Goal: Task Accomplishment & Management: Complete application form

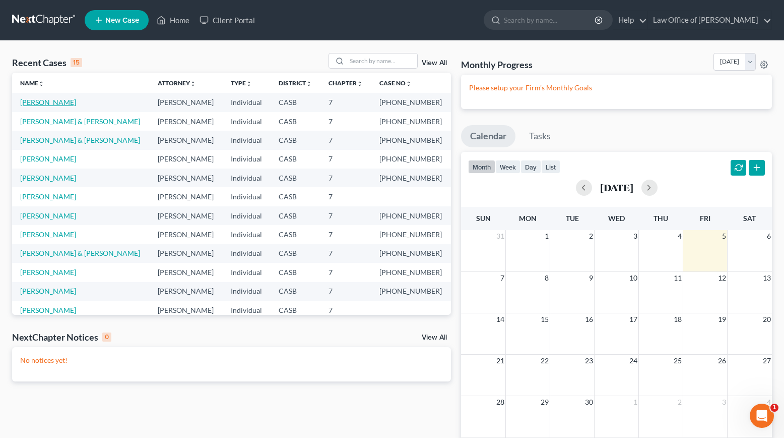
click at [61, 101] on link "[PERSON_NAME]" at bounding box center [48, 102] width 56 height 9
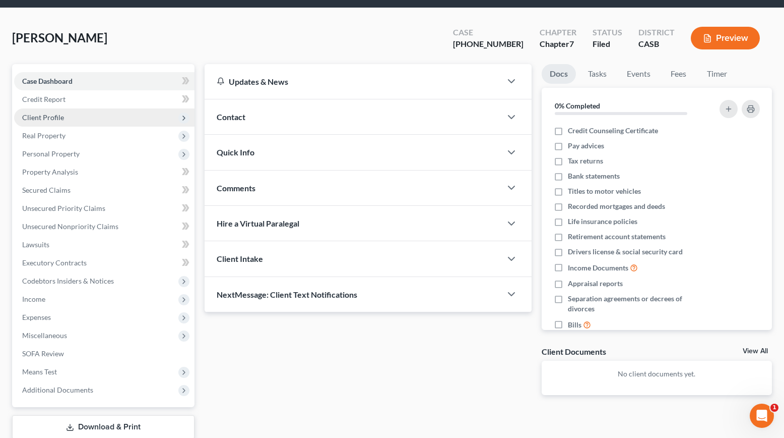
scroll to position [98, 0]
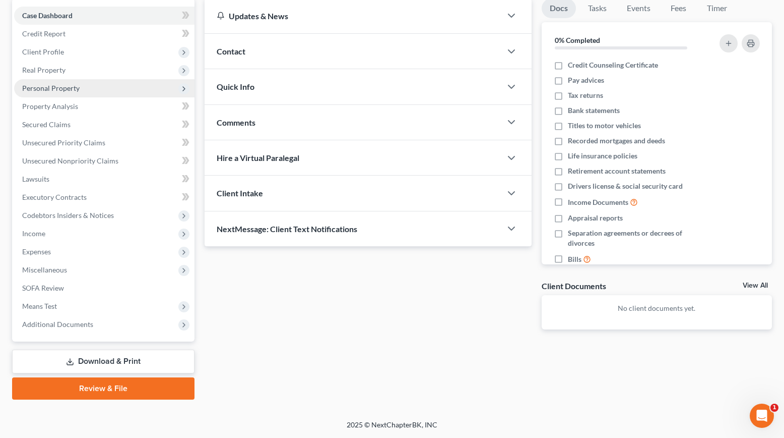
click at [96, 88] on span "Personal Property" at bounding box center [104, 88] width 180 height 18
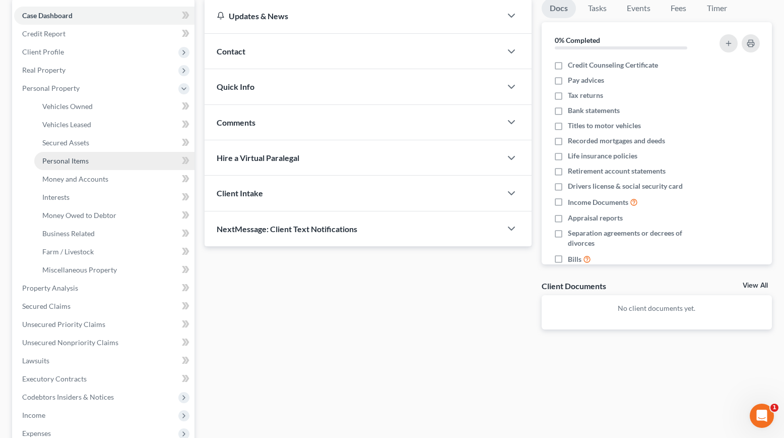
click at [63, 160] on span "Personal Items" at bounding box center [65, 160] width 46 height 9
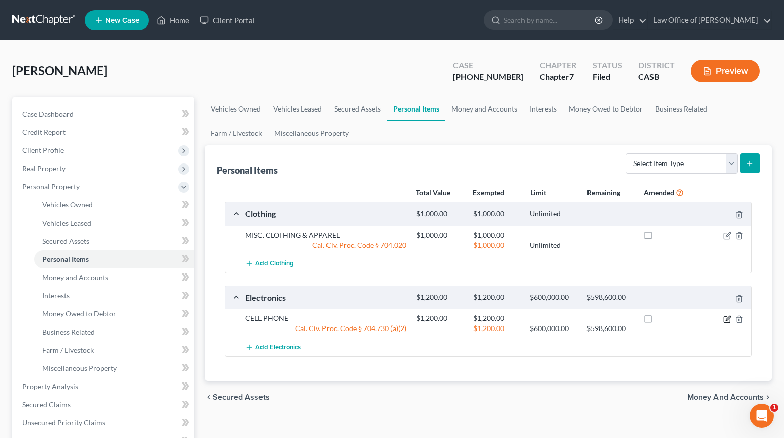
click at [726, 321] on icon "button" at bounding box center [727, 319] width 8 height 8
click at [726, 321] on body "Home New Case Client Portal Law Office of [PERSON_NAME] [EMAIL_ADDRESS][DOMAIN_…" at bounding box center [392, 358] width 784 height 717
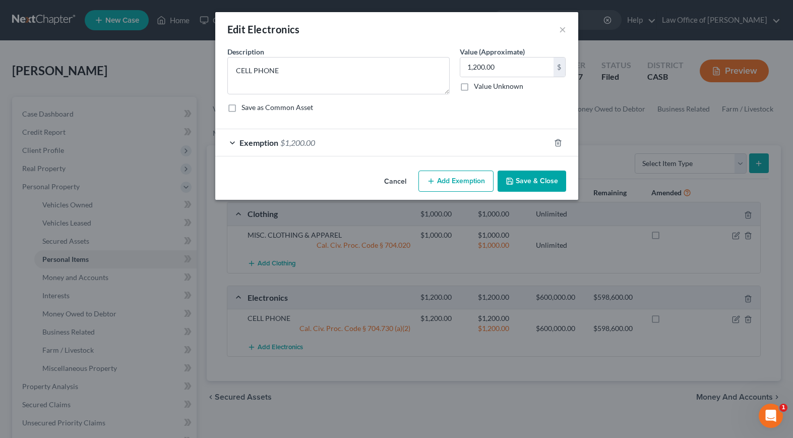
click at [229, 141] on div "Exemption $1,200.00" at bounding box center [382, 142] width 335 height 27
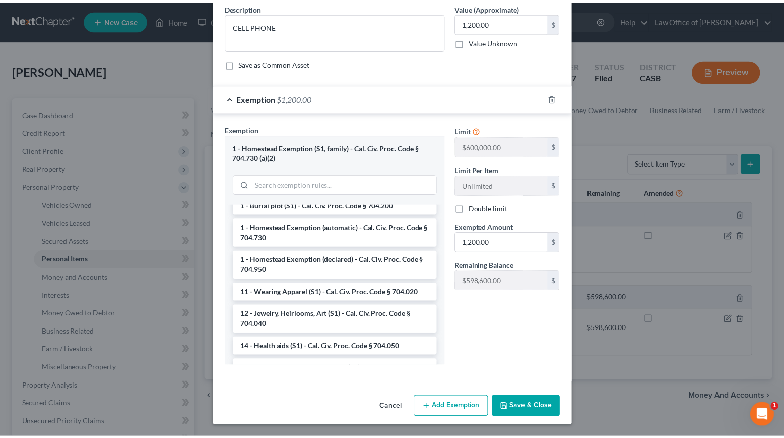
scroll to position [56, 0]
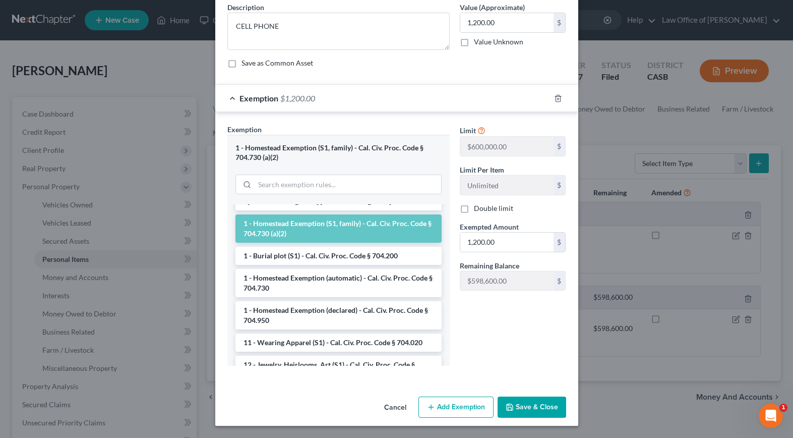
click at [390, 409] on button "Cancel" at bounding box center [395, 407] width 38 height 20
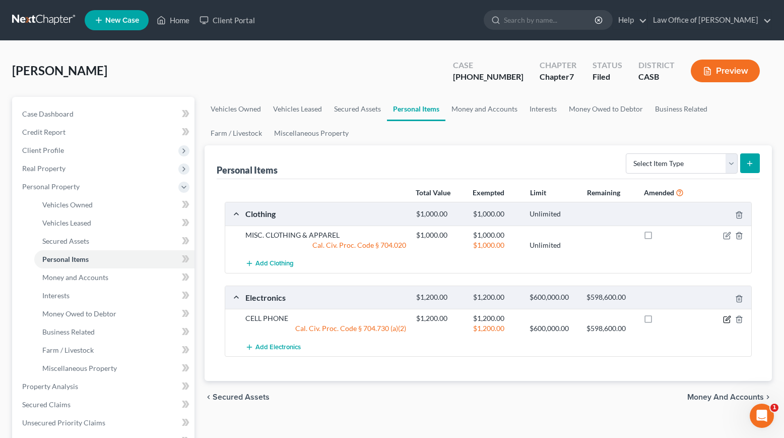
click at [727, 319] on icon "button" at bounding box center [728, 318] width 5 height 5
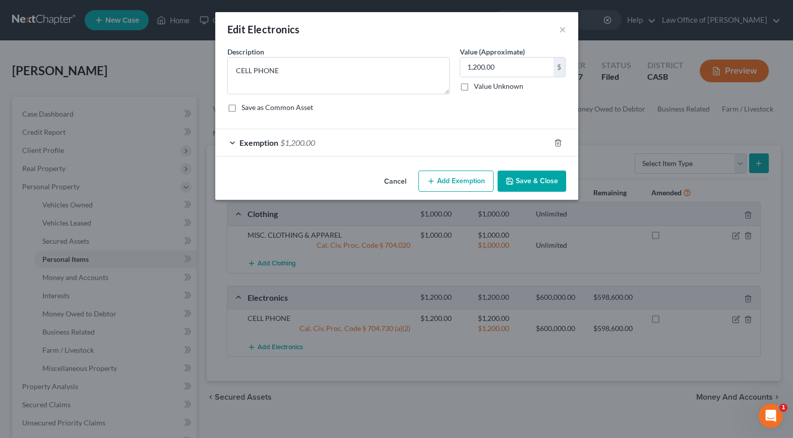
click at [245, 141] on span "Exemption" at bounding box center [258, 143] width 39 height 10
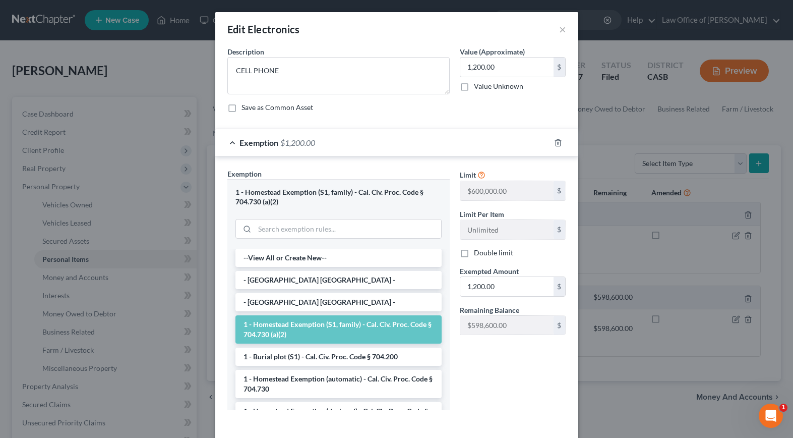
click at [348, 186] on div "1 - Homestead Exemption (S1, family) - Cal. Civ. Proc. Code § 704.730 (a)(2)" at bounding box center [338, 214] width 222 height 70
click at [321, 233] on input "search" at bounding box center [348, 228] width 186 height 19
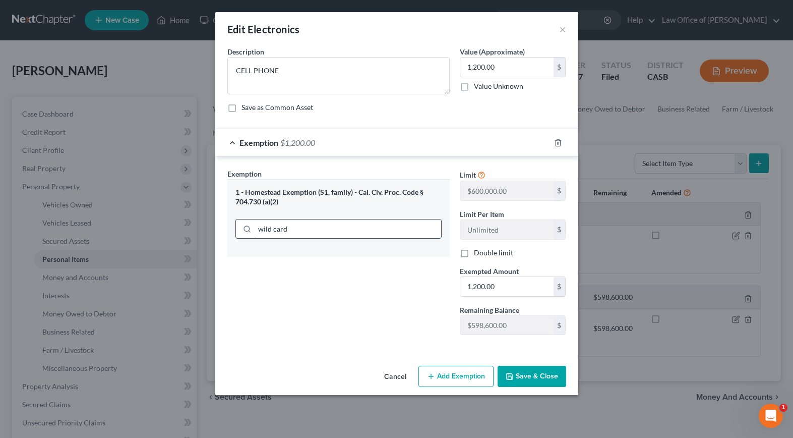
click at [368, 229] on input "wild card" at bounding box center [348, 228] width 186 height 19
type input "wild card"
click at [395, 376] on button "Cancel" at bounding box center [395, 376] width 38 height 20
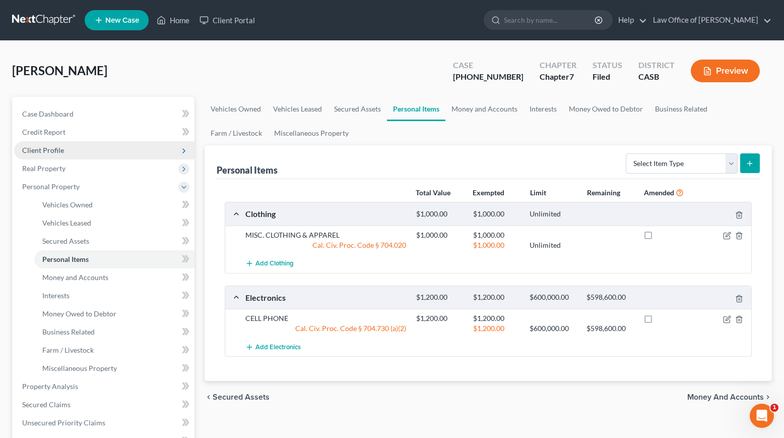
click at [64, 145] on span "Client Profile" at bounding box center [104, 150] width 180 height 18
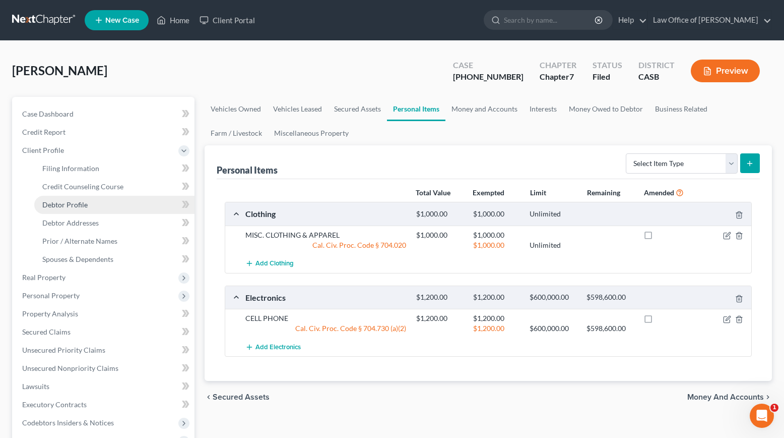
click at [77, 200] on span "Debtor Profile" at bounding box center [64, 204] width 45 height 9
select select "0"
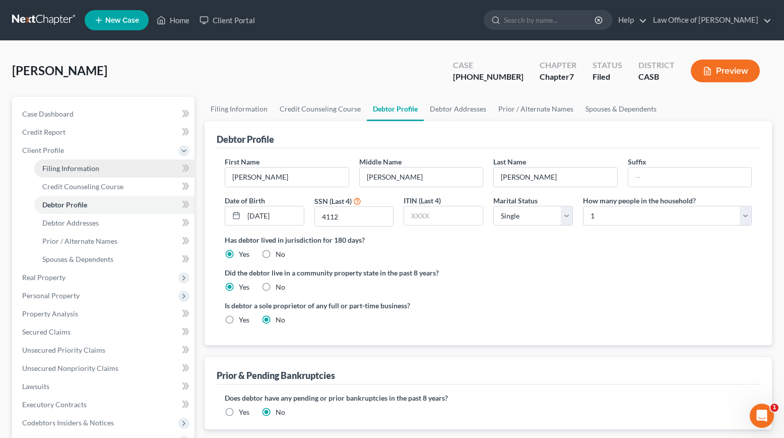
click at [74, 170] on span "Filing Information" at bounding box center [70, 168] width 57 height 9
select select "1"
select select "0"
select select "4"
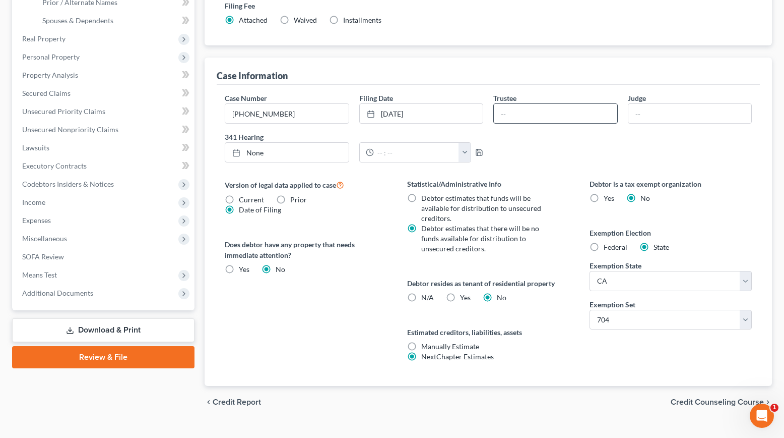
scroll to position [252, 0]
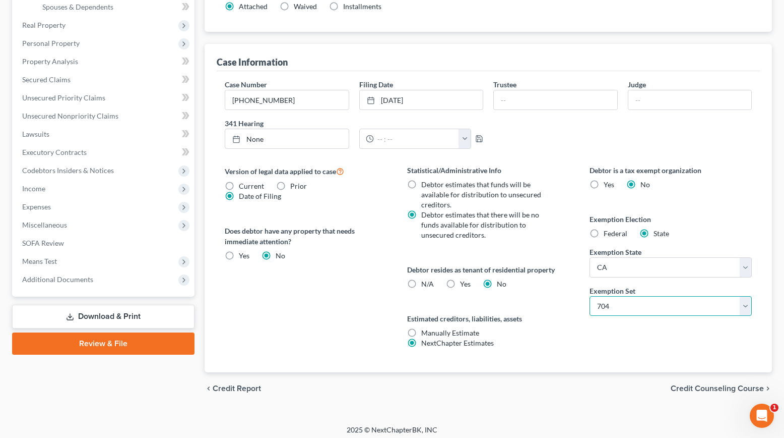
click at [745, 305] on select "Select 703 704" at bounding box center [671, 306] width 162 height 20
select select "0"
click at [590, 296] on select "Select 703 704" at bounding box center [671, 306] width 162 height 20
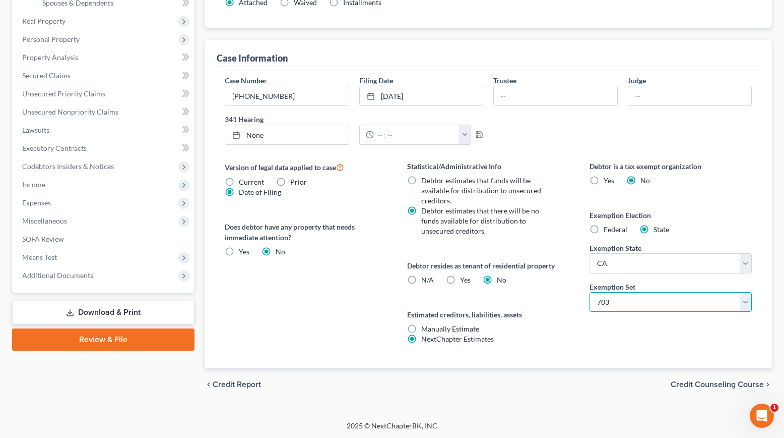
scroll to position [257, 0]
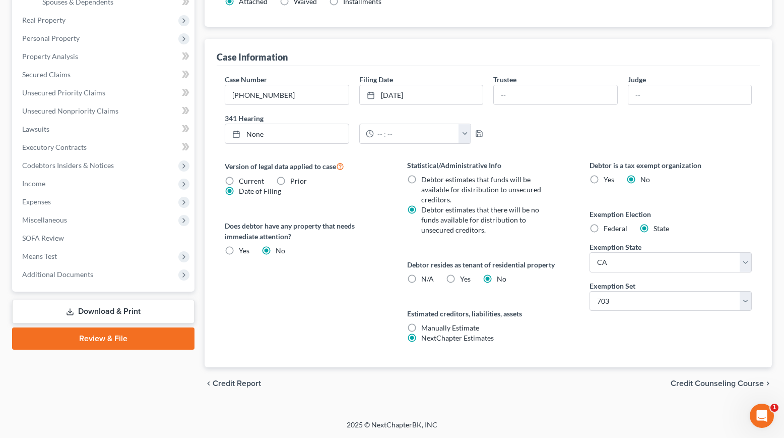
click at [753, 170] on div "Debtor is a tax exempt organization Yes No Exemption Election Federal State Exe…" at bounding box center [671, 263] width 182 height 207
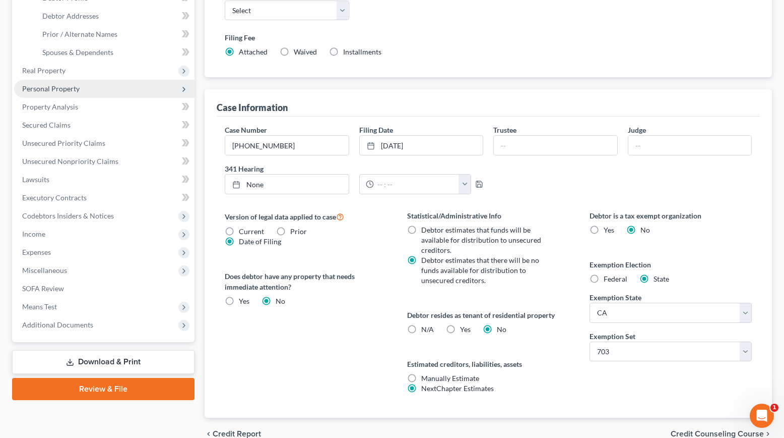
click at [74, 87] on span "Personal Property" at bounding box center [50, 88] width 57 height 9
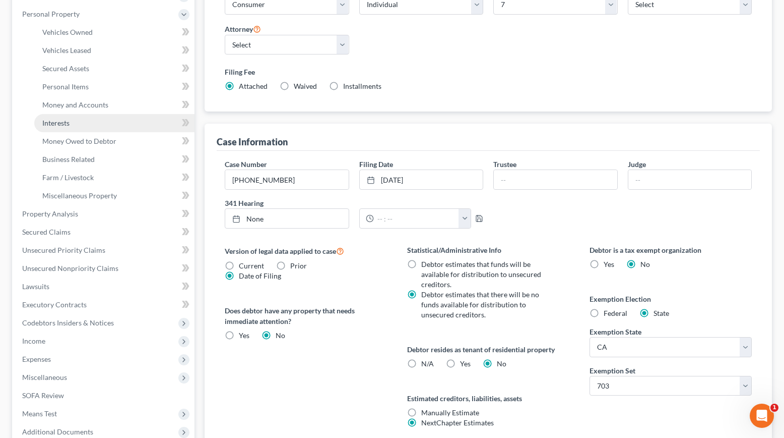
scroll to position [106, 0]
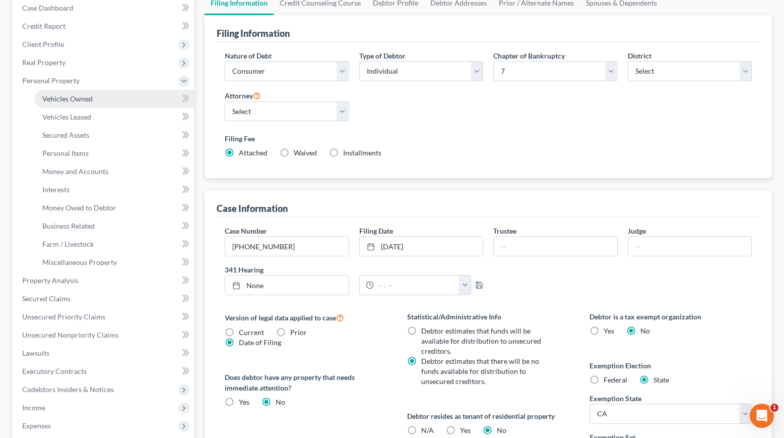
click at [70, 98] on span "Vehicles Owned" at bounding box center [67, 98] width 50 height 9
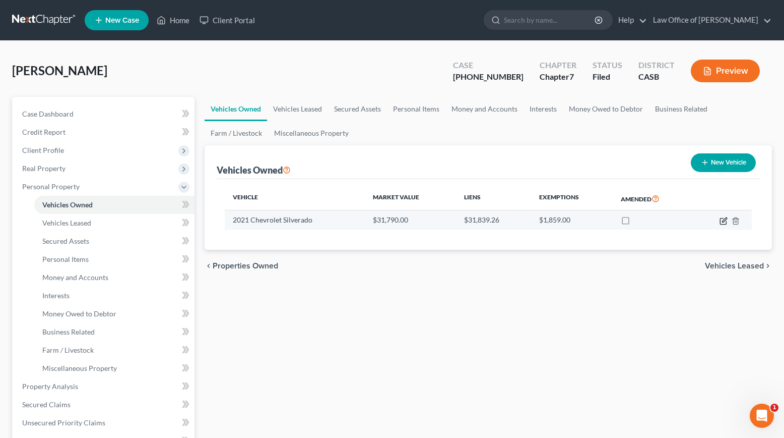
click at [726, 219] on icon "button" at bounding box center [724, 221] width 8 height 8
select select "1"
select select "5"
select select "2"
select select "0"
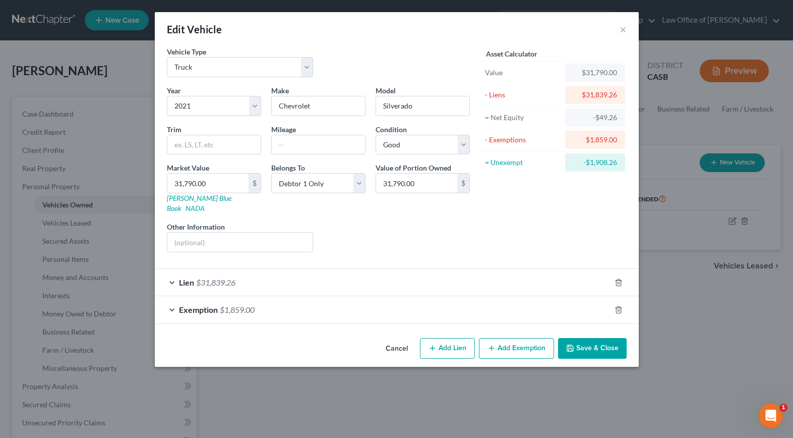
click at [175, 296] on div "Exemption $1,859.00" at bounding box center [383, 309] width 456 height 27
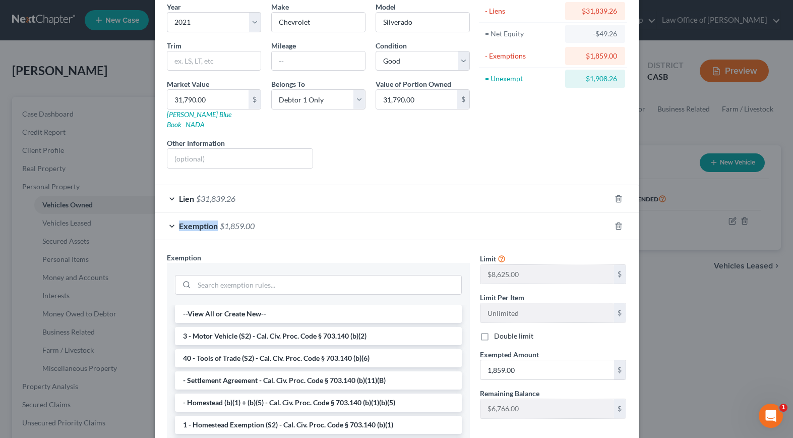
scroll to position [101, 0]
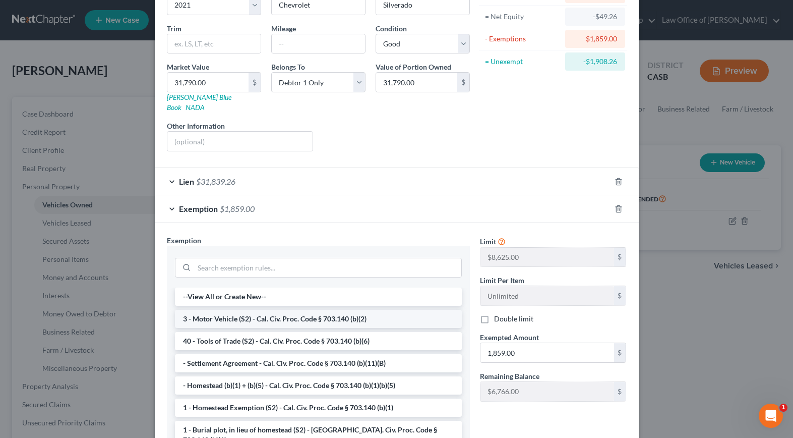
click at [251, 309] on li "3 - Motor Vehicle (S2) - Cal. Civ. Proc. Code § 703.140 (b)(2)" at bounding box center [318, 318] width 287 height 18
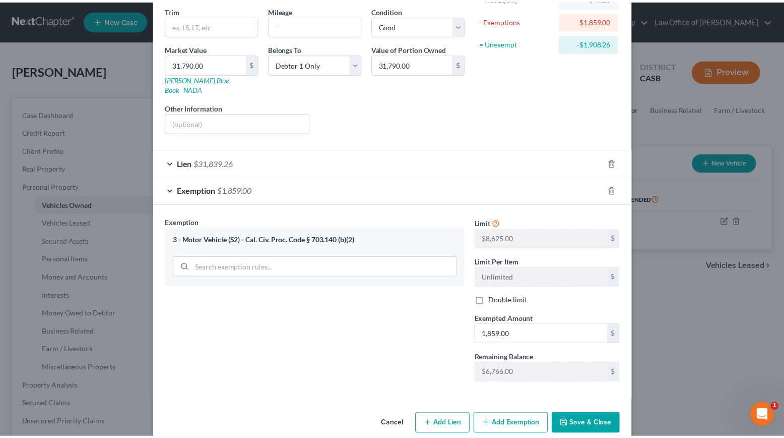
scroll to position [126, 0]
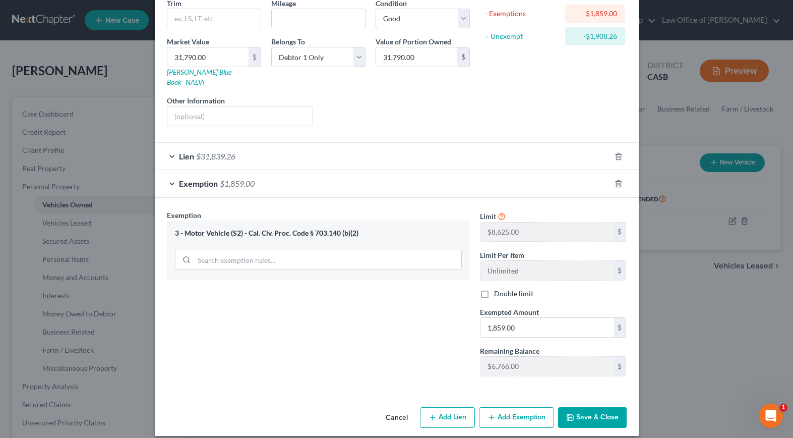
click at [577, 407] on button "Save & Close" at bounding box center [592, 417] width 69 height 21
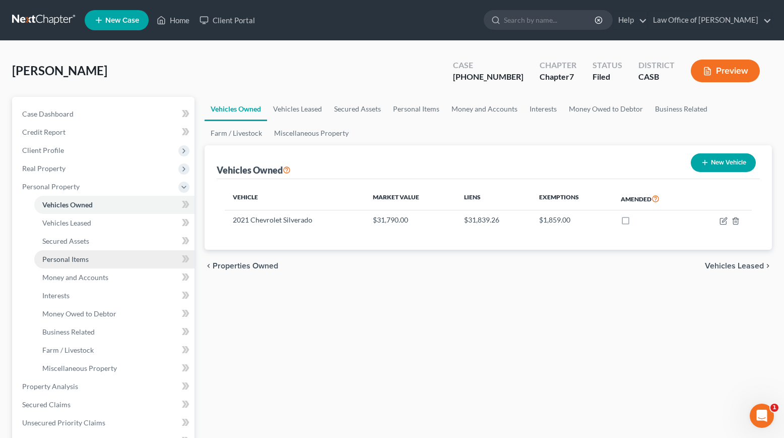
click at [93, 259] on link "Personal Items" at bounding box center [114, 259] width 160 height 18
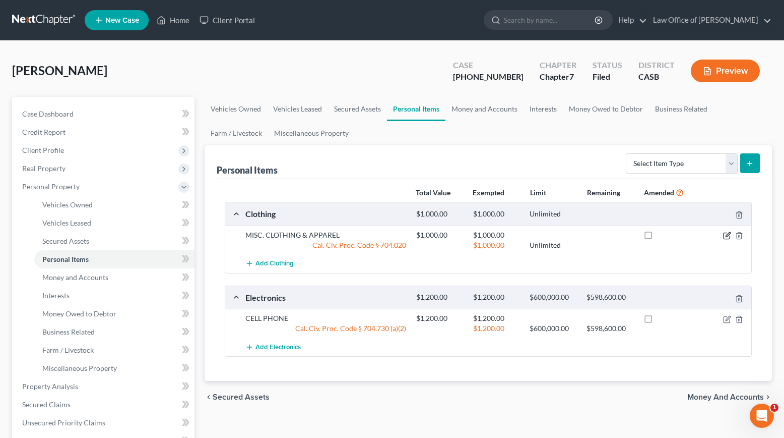
click at [725, 236] on icon "button" at bounding box center [727, 235] width 8 height 8
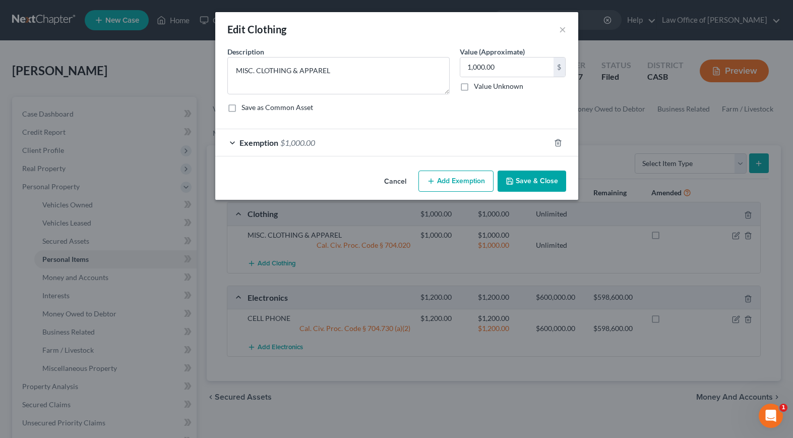
click at [235, 145] on div "Exemption $1,000.00" at bounding box center [382, 142] width 335 height 27
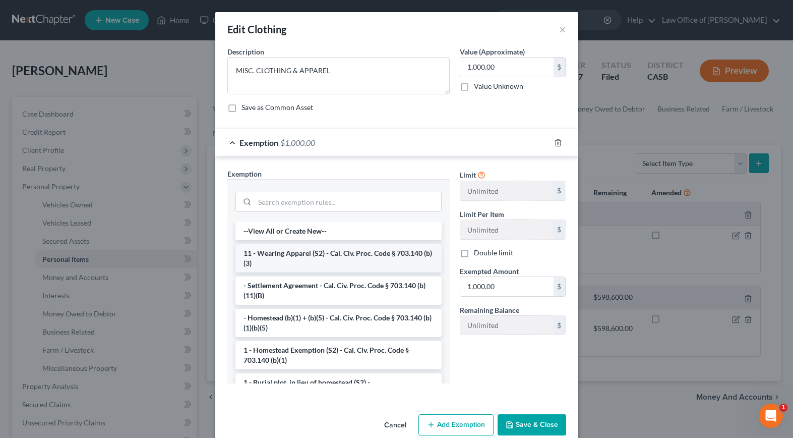
click at [305, 255] on li "11 - Wearing Apparel (S2) - Cal. Civ. Proc. Code § 703.140 (b)(3)" at bounding box center [338, 258] width 206 height 28
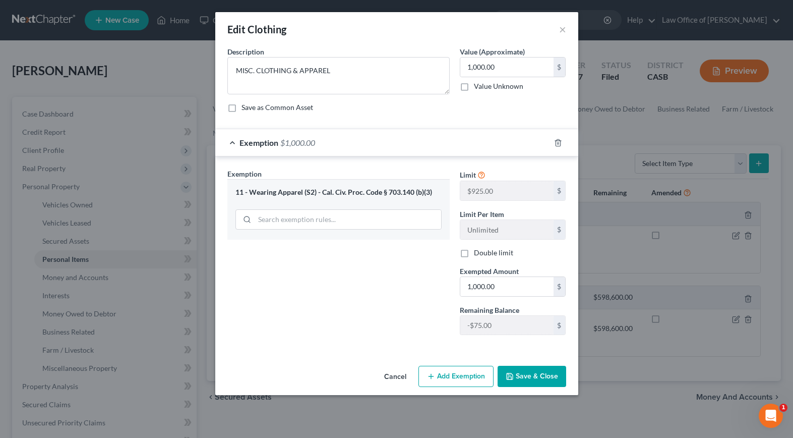
click at [537, 370] on button "Save & Close" at bounding box center [531, 375] width 69 height 21
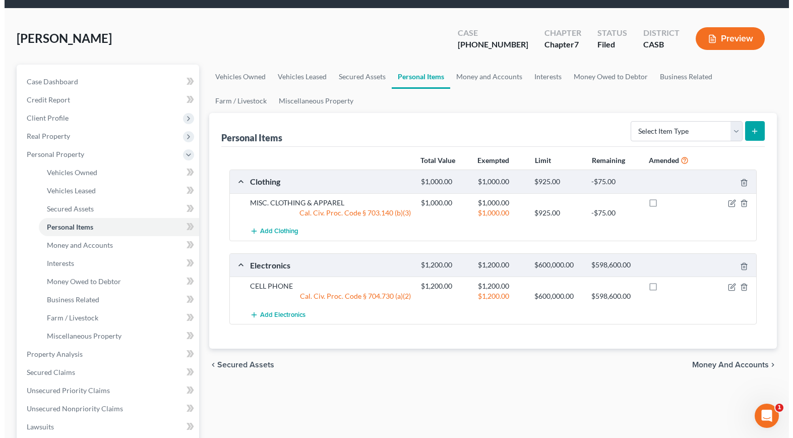
scroll to position [50, 0]
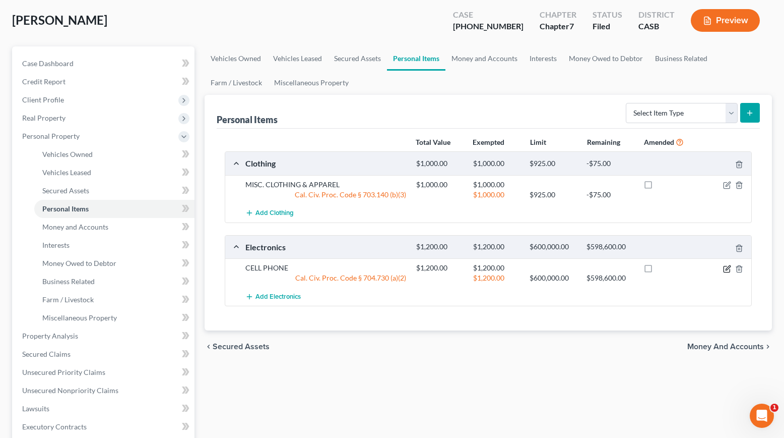
click at [729, 268] on icon "button" at bounding box center [728, 267] width 5 height 5
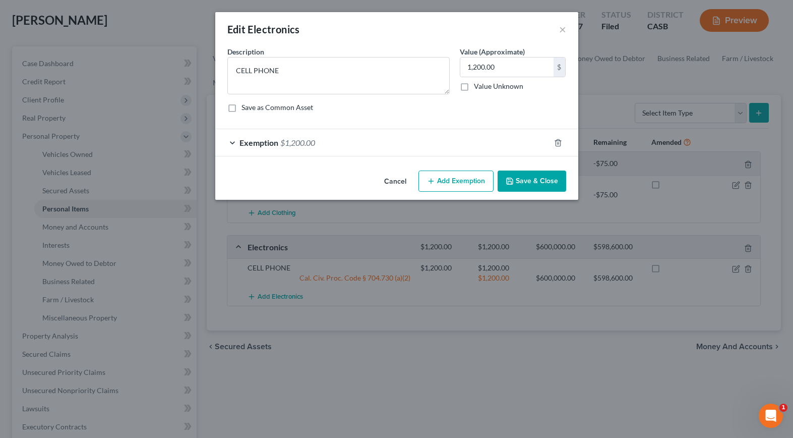
click at [235, 143] on div "Exemption $1,200.00" at bounding box center [382, 142] width 335 height 27
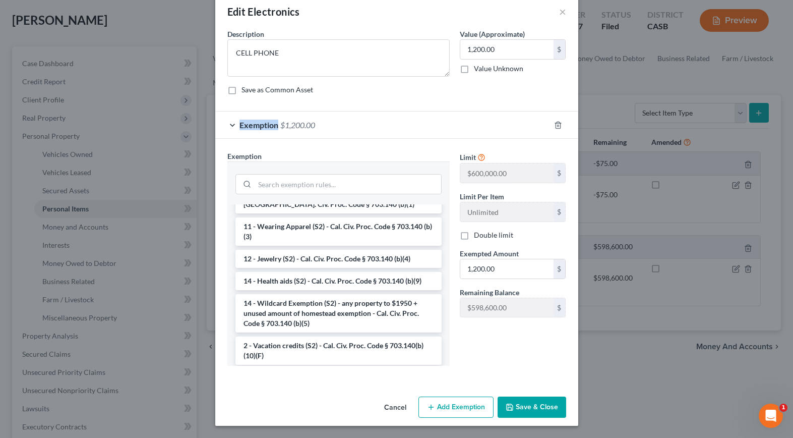
scroll to position [156, 0]
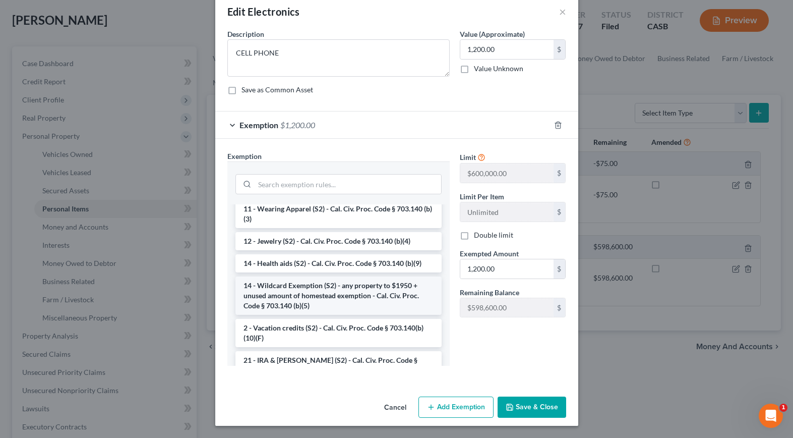
click at [340, 288] on li "14 - Wildcard Exemption (S2) - any property to $1950 + unused amount of homeste…" at bounding box center [338, 295] width 206 height 38
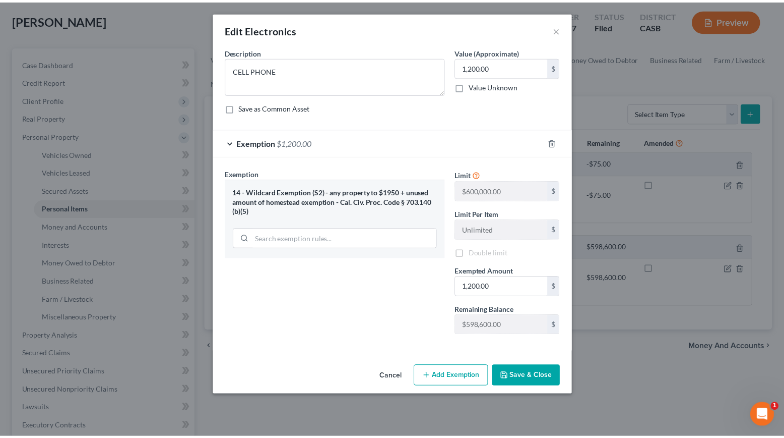
scroll to position [0, 0]
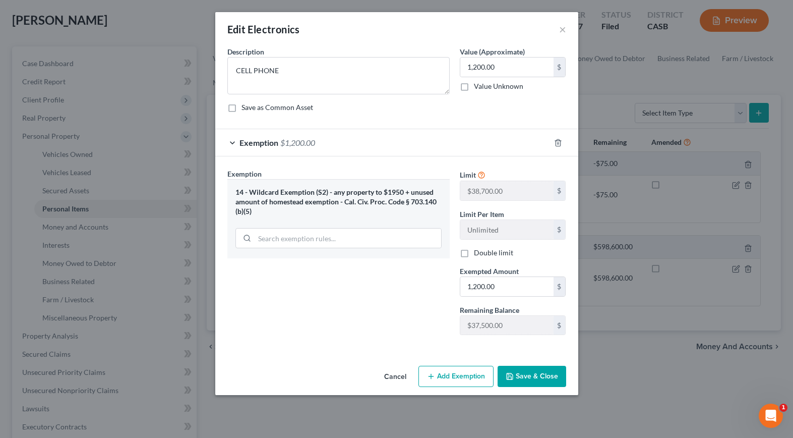
click at [520, 374] on button "Save & Close" at bounding box center [531, 375] width 69 height 21
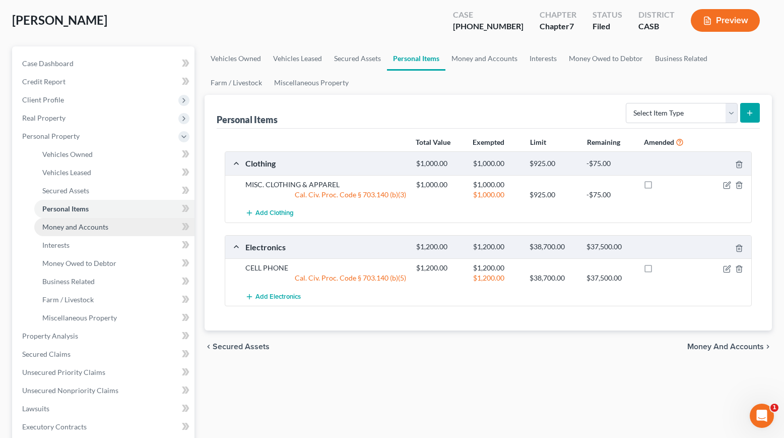
click at [74, 223] on span "Money and Accounts" at bounding box center [75, 226] width 66 height 9
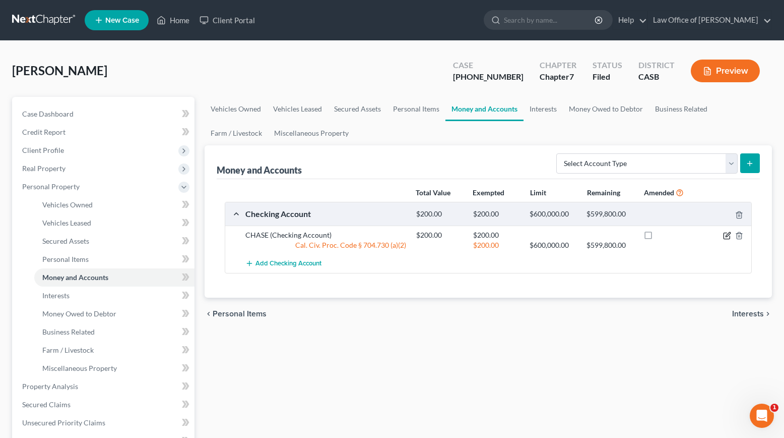
click at [727, 232] on icon "button" at bounding box center [727, 235] width 8 height 8
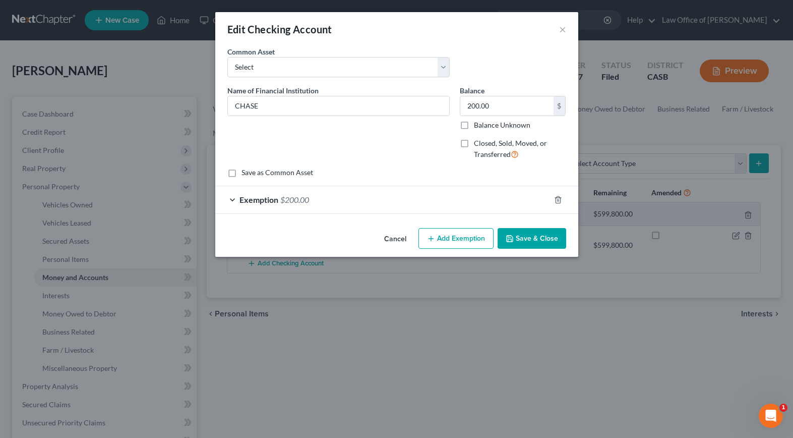
click at [234, 198] on div "Exemption $200.00" at bounding box center [382, 199] width 335 height 27
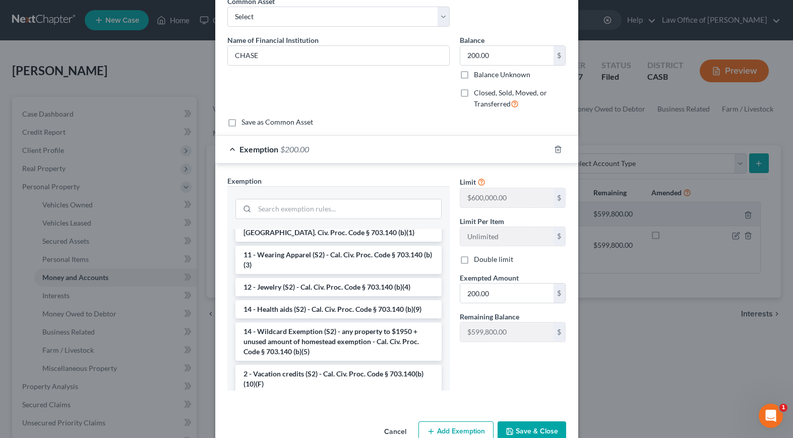
scroll to position [139, 0]
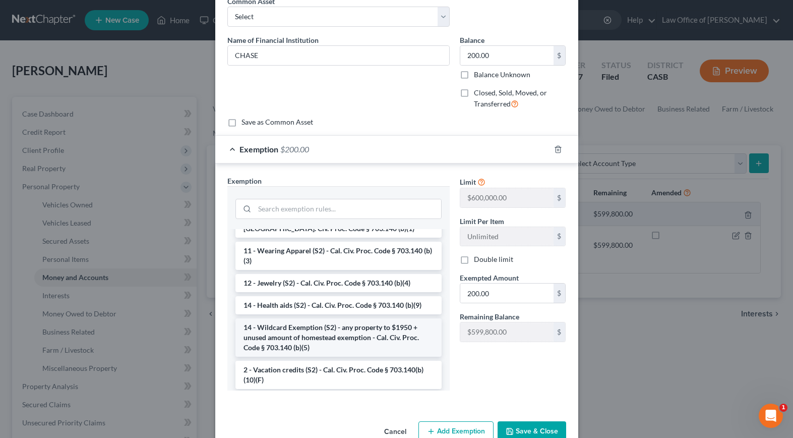
click at [343, 326] on li "14 - Wildcard Exemption (S2) - any property to $1950 + unused amount of homeste…" at bounding box center [338, 337] width 206 height 38
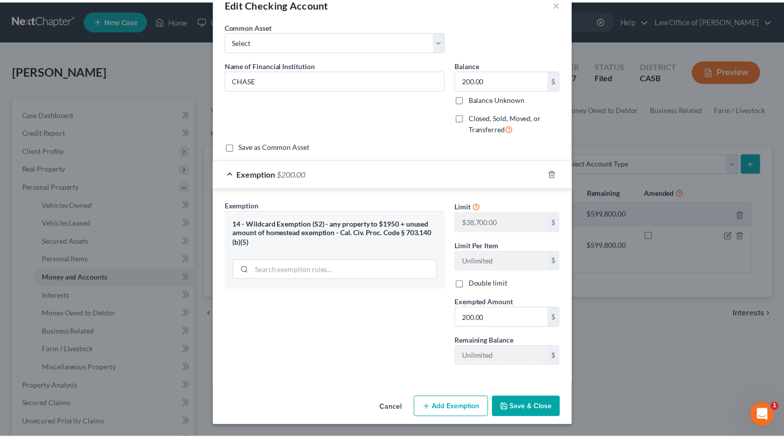
scroll to position [26, 0]
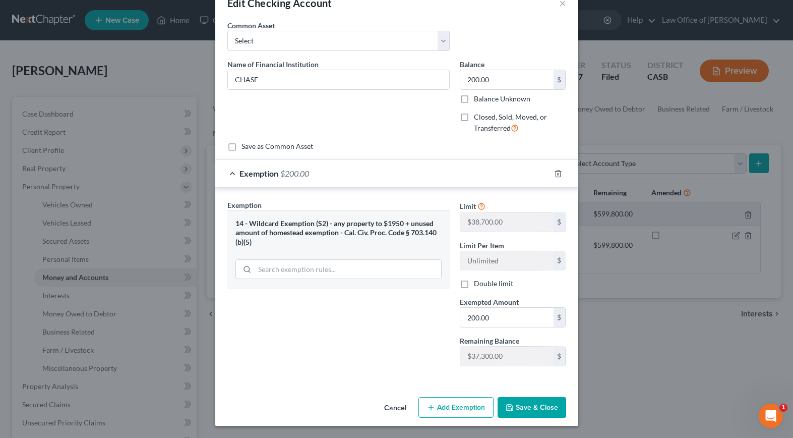
click at [526, 405] on button "Save & Close" at bounding box center [531, 407] width 69 height 21
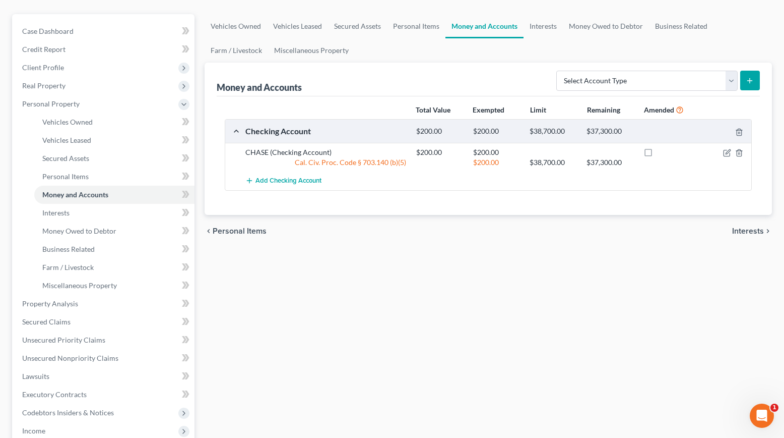
scroll to position [101, 0]
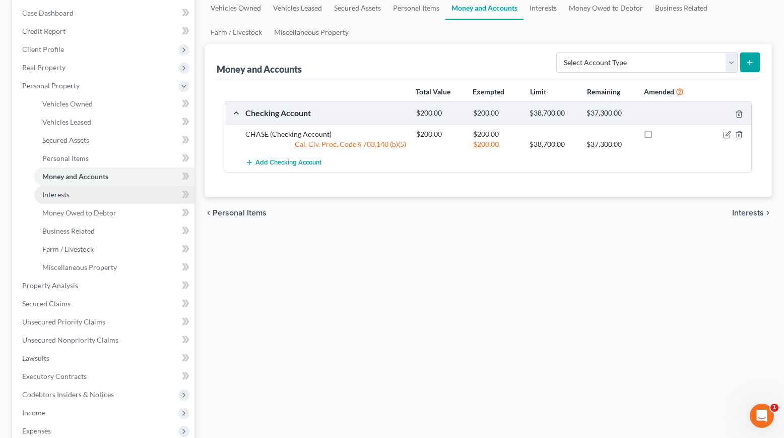
click at [65, 196] on span "Interests" at bounding box center [55, 194] width 27 height 9
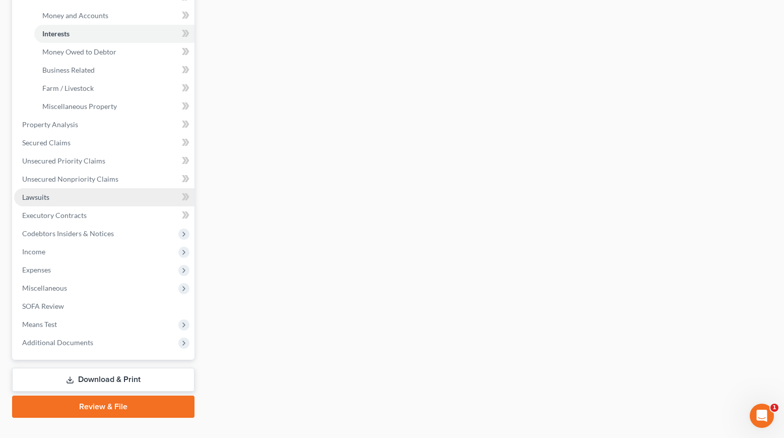
scroll to position [280, 0]
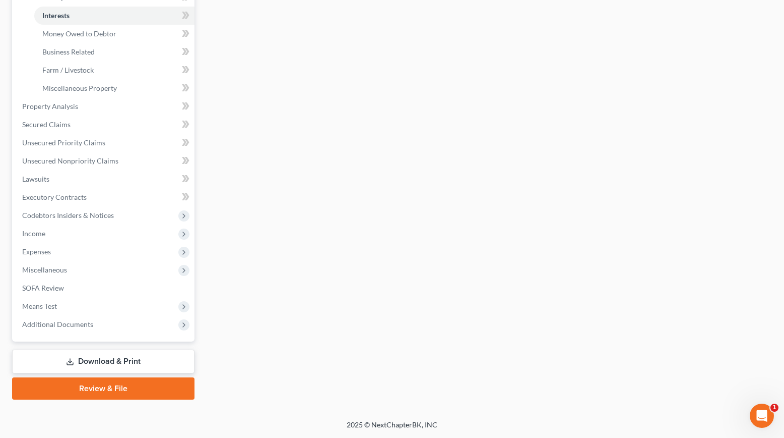
click at [93, 360] on link "Download & Print" at bounding box center [103, 361] width 182 height 24
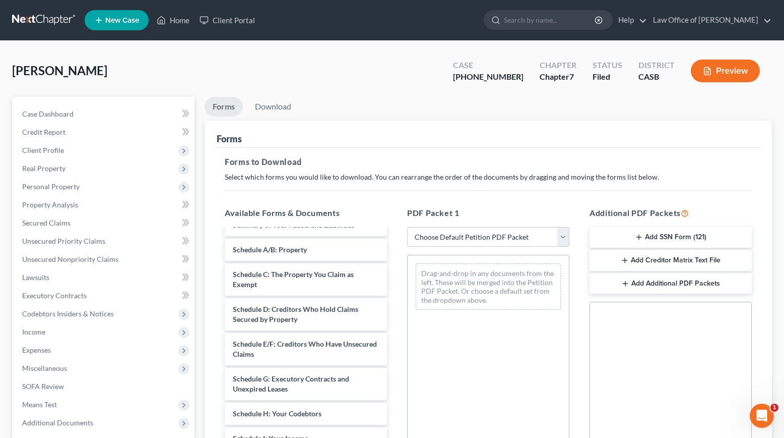
scroll to position [50, 0]
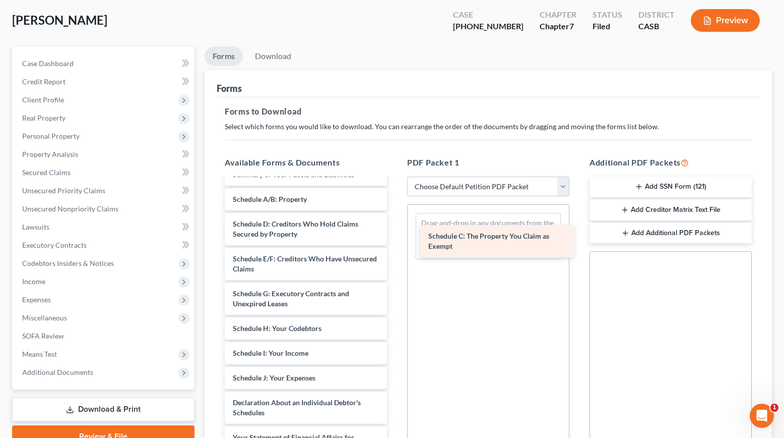
drag, startPoint x: 333, startPoint y: 221, endPoint x: 524, endPoint y: 228, distance: 191.1
click at [395, 232] on div "Schedule C: The Property You Claim as Exempt Voluntary Petition for Individuals…" at bounding box center [306, 383] width 178 height 508
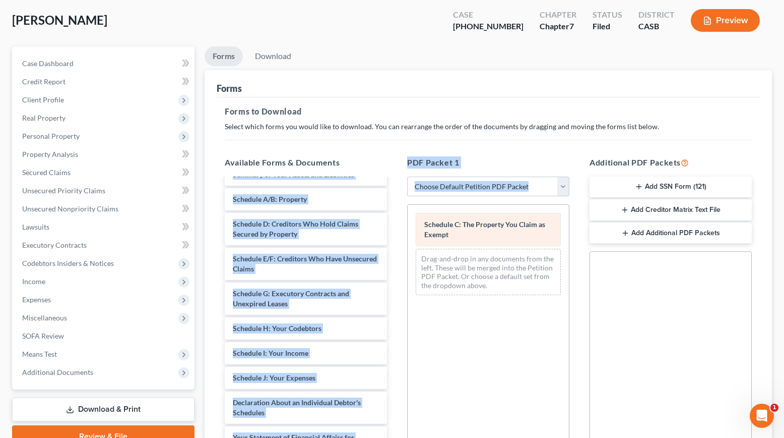
click at [522, 227] on div "Schedule C: The Property You Claim as Exempt Drag-and-drop in any documents fro…" at bounding box center [488, 254] width 161 height 98
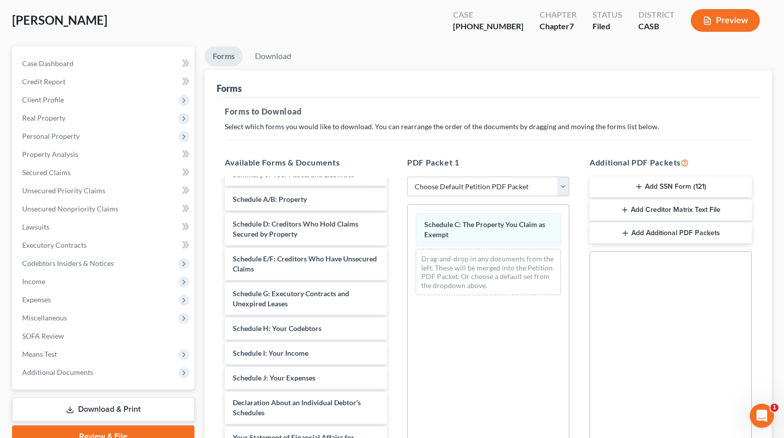
click at [451, 312] on div "Schedule C: The Property You Claim as Exempt Drag-and-drop in any documents fro…" at bounding box center [488, 342] width 162 height 277
click at [273, 51] on link "Download" at bounding box center [273, 56] width 52 height 20
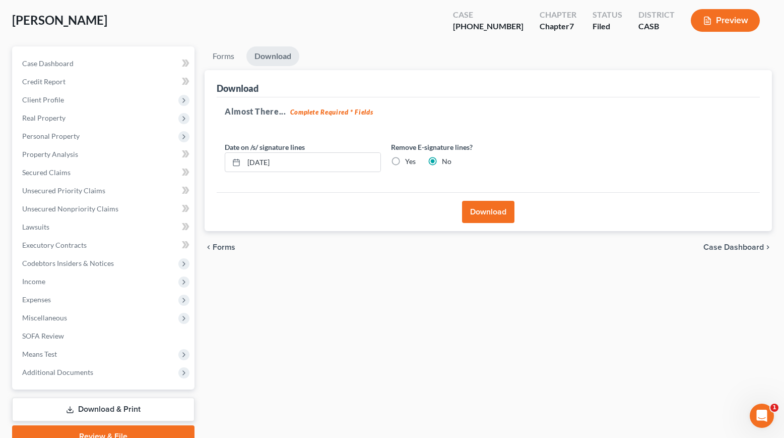
click at [486, 211] on button "Download" at bounding box center [488, 212] width 52 height 22
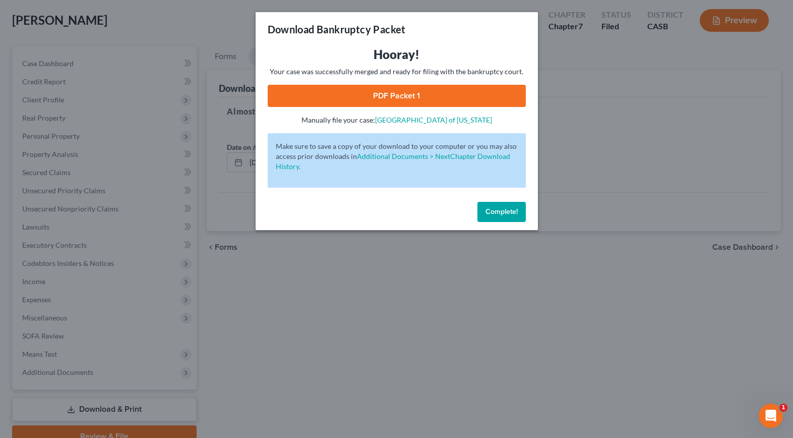
click at [400, 95] on link "PDF Packet 1" at bounding box center [397, 96] width 258 height 22
click at [493, 209] on span "Complete!" at bounding box center [501, 211] width 32 height 9
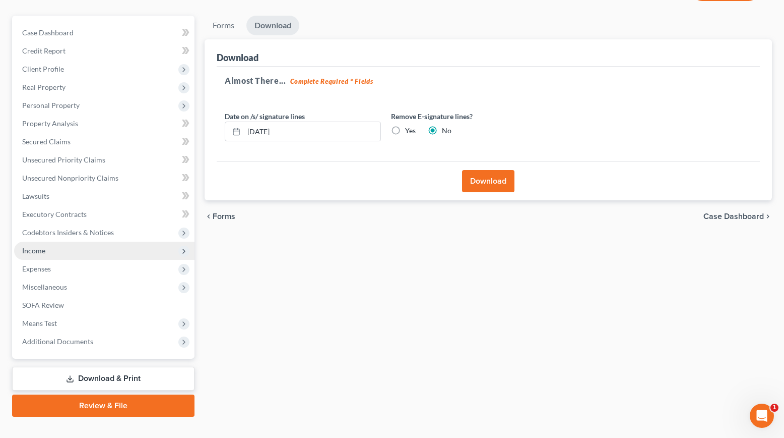
scroll to position [98, 0]
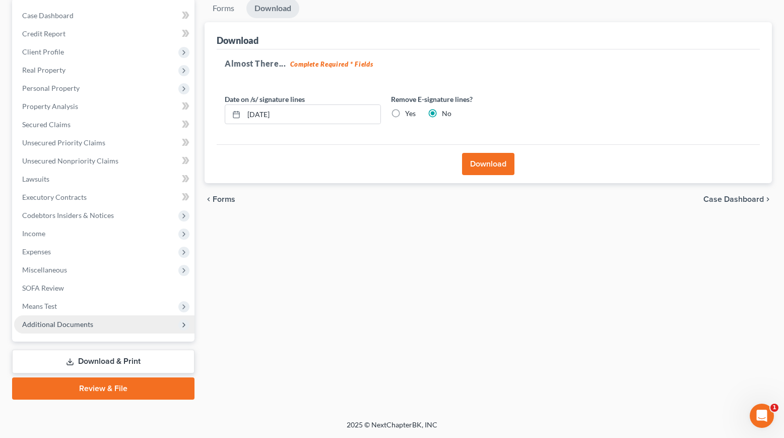
click at [63, 322] on span "Additional Documents" at bounding box center [57, 324] width 71 height 9
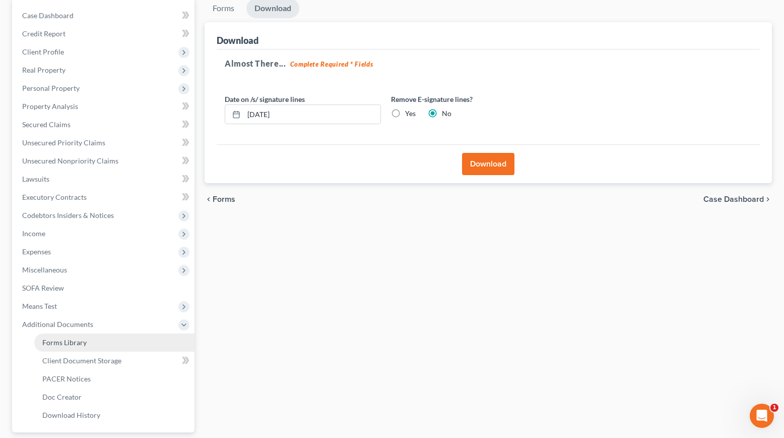
click at [69, 344] on span "Forms Library" at bounding box center [64, 342] width 44 height 9
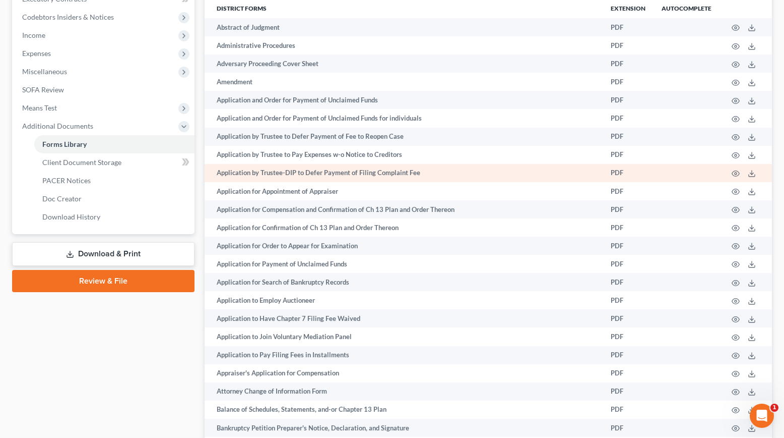
scroll to position [302, 0]
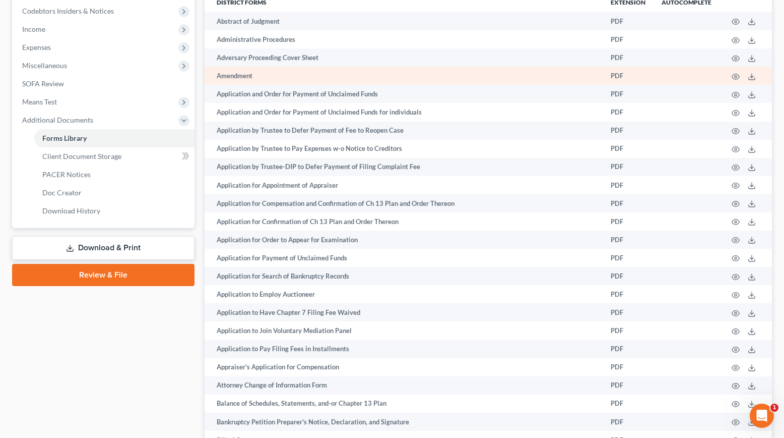
click at [308, 74] on td "Amendment" at bounding box center [404, 76] width 398 height 18
click at [751, 76] on icon at bounding box center [752, 77] width 8 height 8
